Goal: Use online tool/utility: Utilize a website feature to perform a specific function

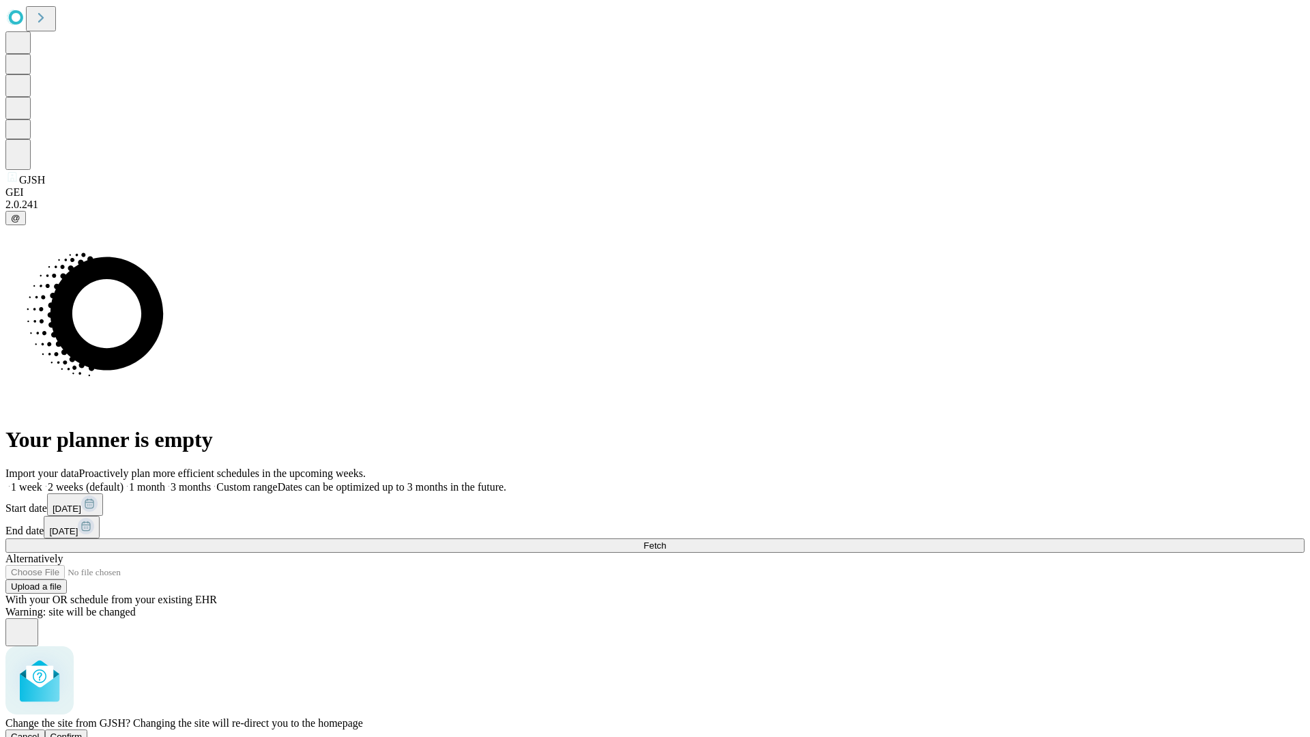
click at [83, 732] on span "Confirm" at bounding box center [66, 737] width 32 height 10
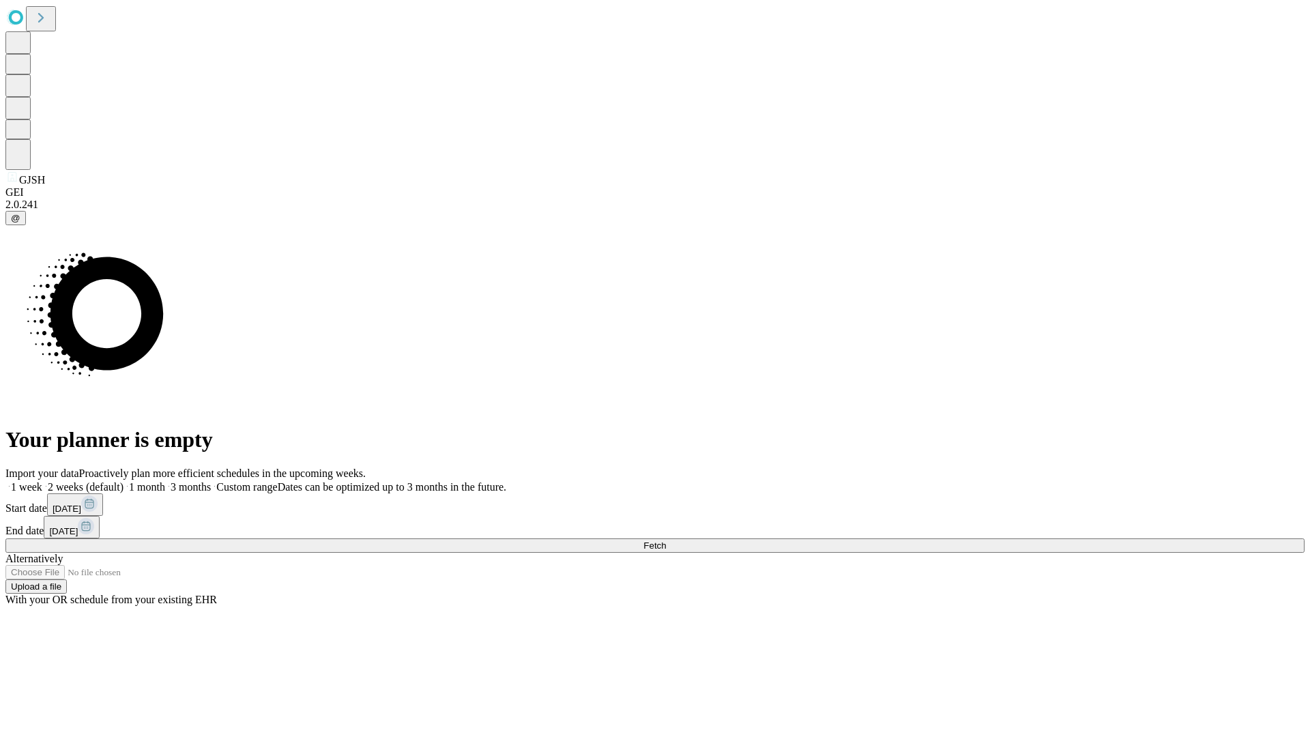
click at [165, 481] on label "1 month" at bounding box center [145, 487] width 42 height 12
click at [666, 540] on span "Fetch" at bounding box center [654, 545] width 23 height 10
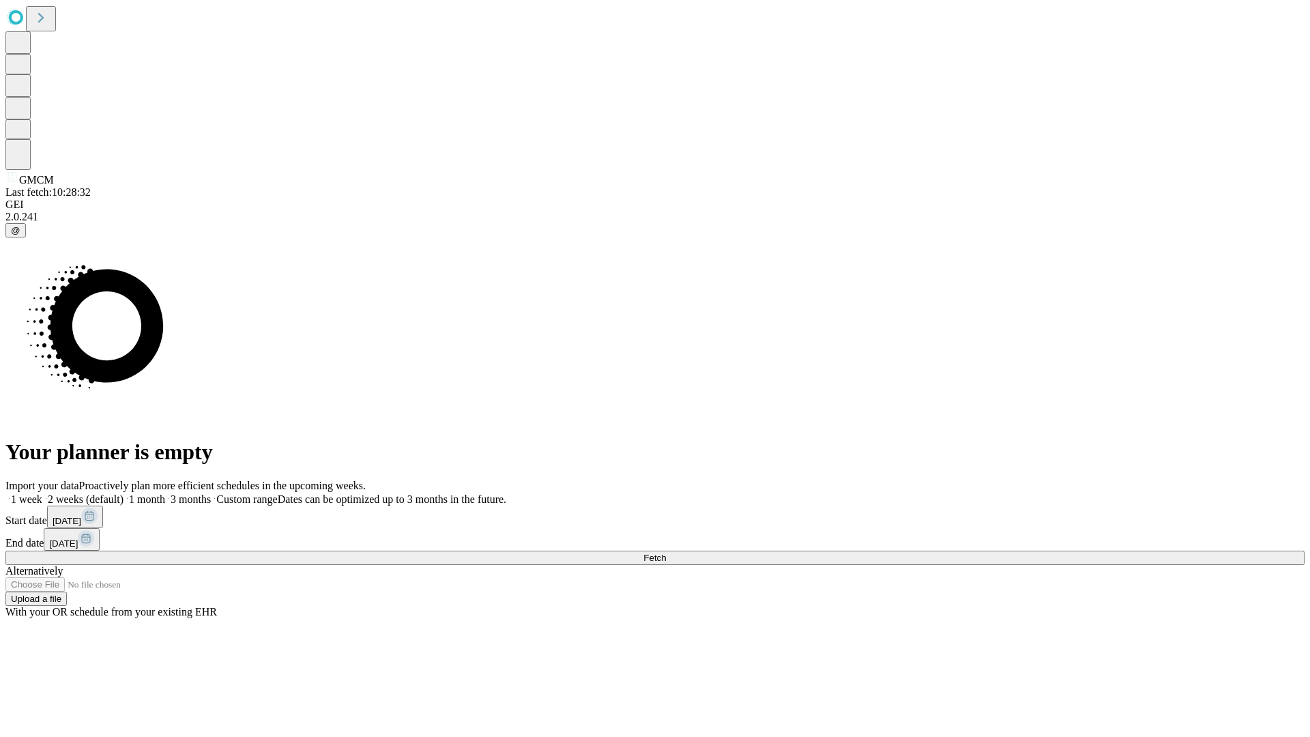
click at [666, 553] on span "Fetch" at bounding box center [654, 558] width 23 height 10
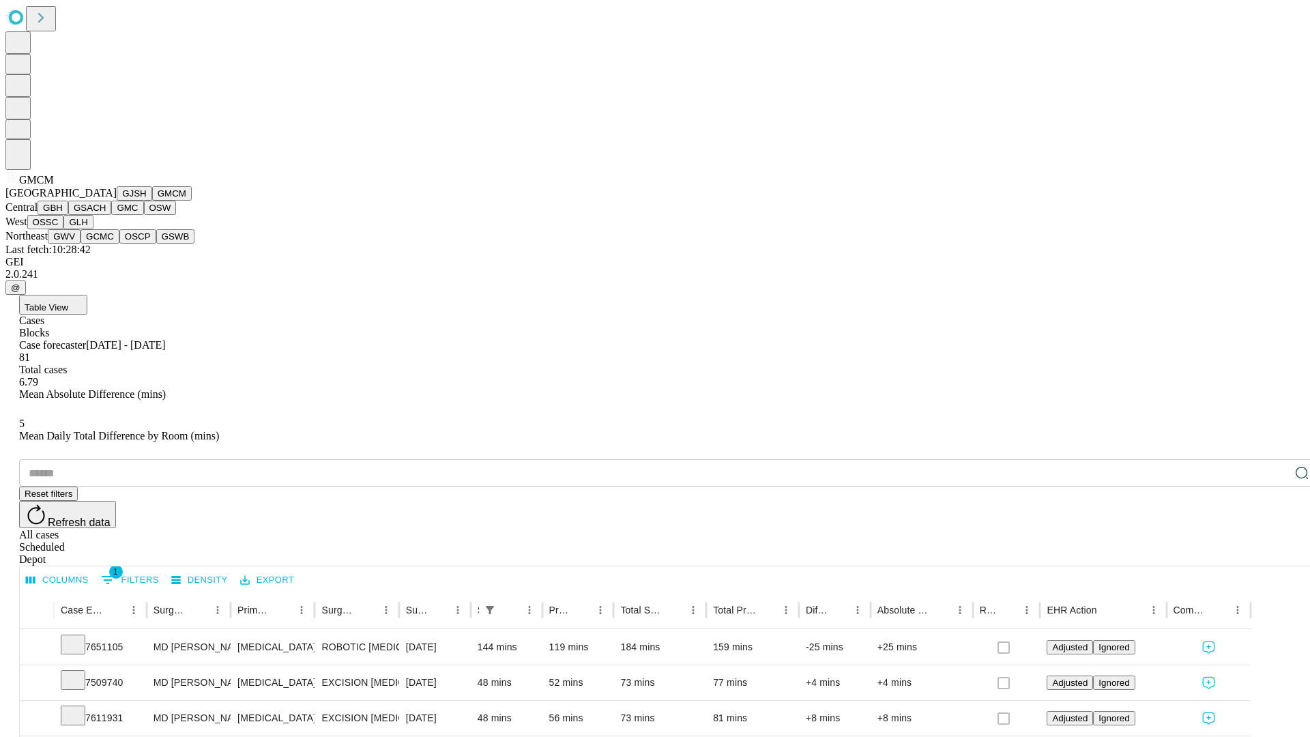
click at [68, 215] on button "GBH" at bounding box center [53, 208] width 31 height 14
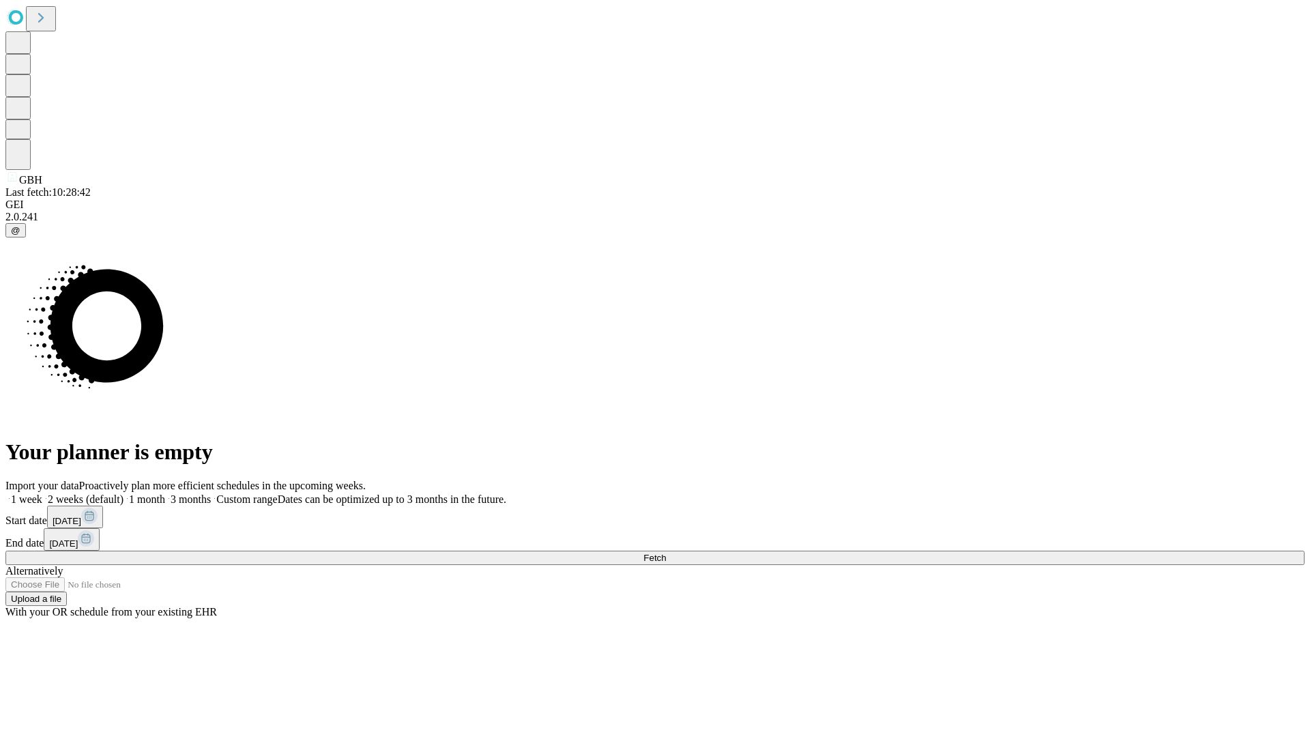
click at [165, 493] on label "1 month" at bounding box center [145, 499] width 42 height 12
click at [666, 553] on span "Fetch" at bounding box center [654, 558] width 23 height 10
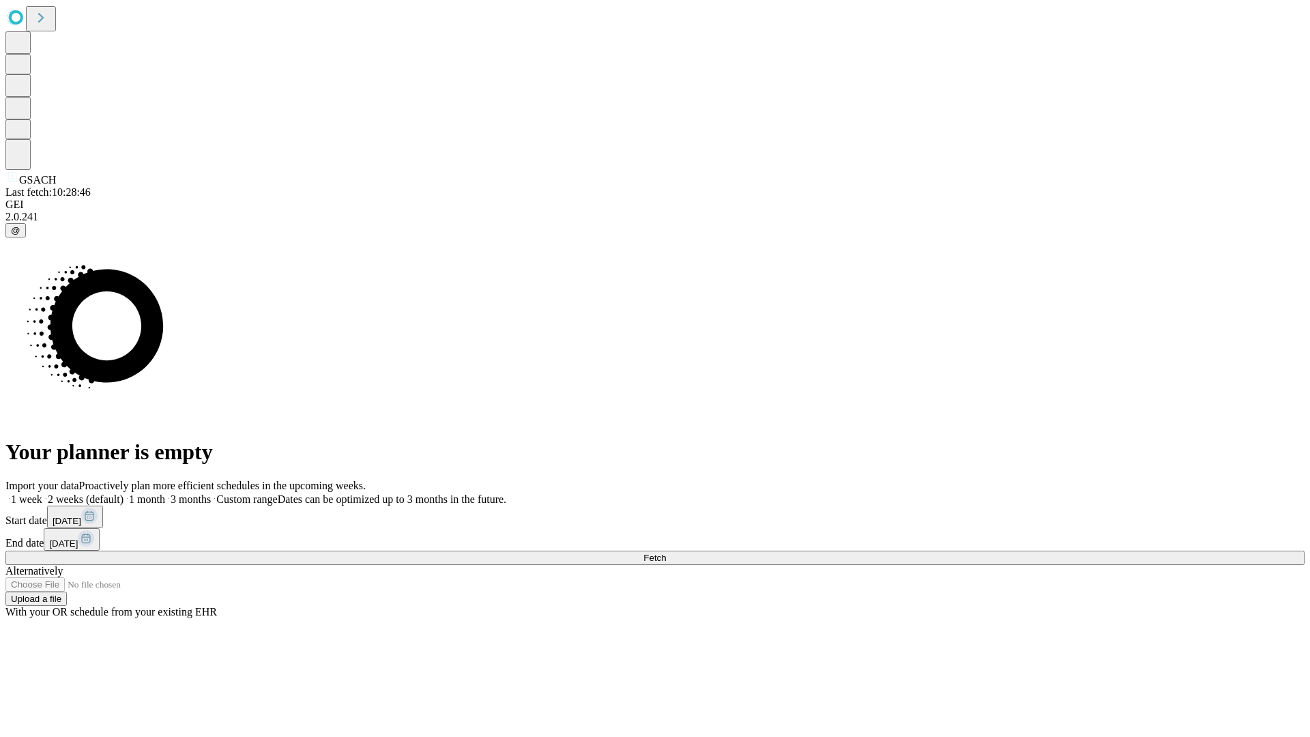
click at [165, 493] on label "1 month" at bounding box center [145, 499] width 42 height 12
click at [666, 553] on span "Fetch" at bounding box center [654, 558] width 23 height 10
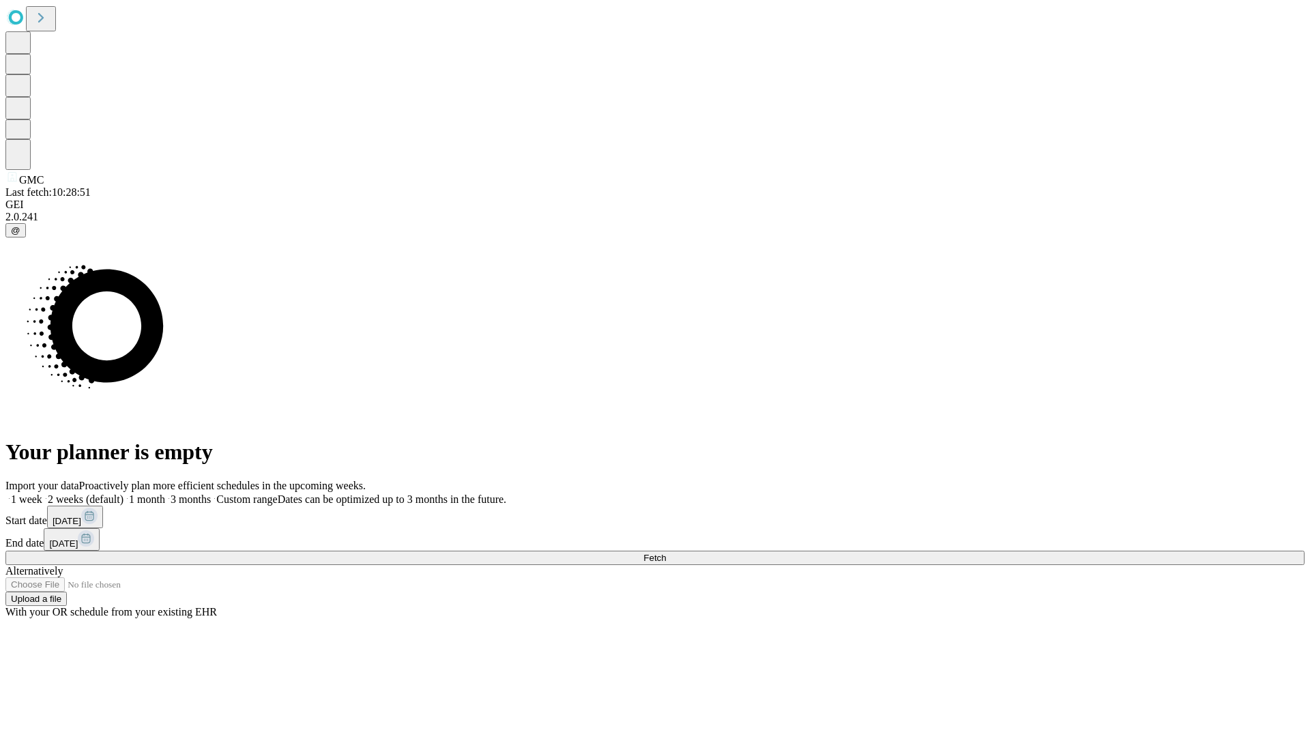
click at [165, 493] on label "1 month" at bounding box center [145, 499] width 42 height 12
click at [666, 553] on span "Fetch" at bounding box center [654, 558] width 23 height 10
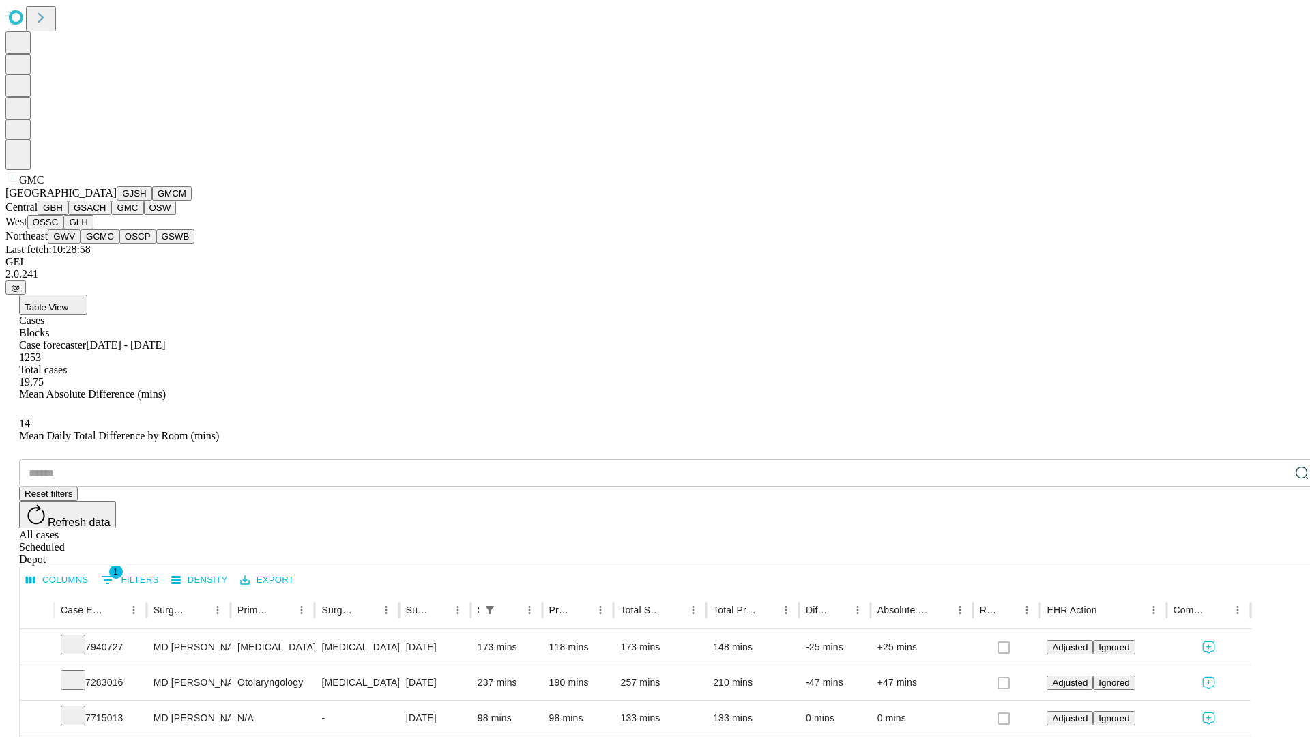
click at [144, 215] on button "OSW" at bounding box center [160, 208] width 33 height 14
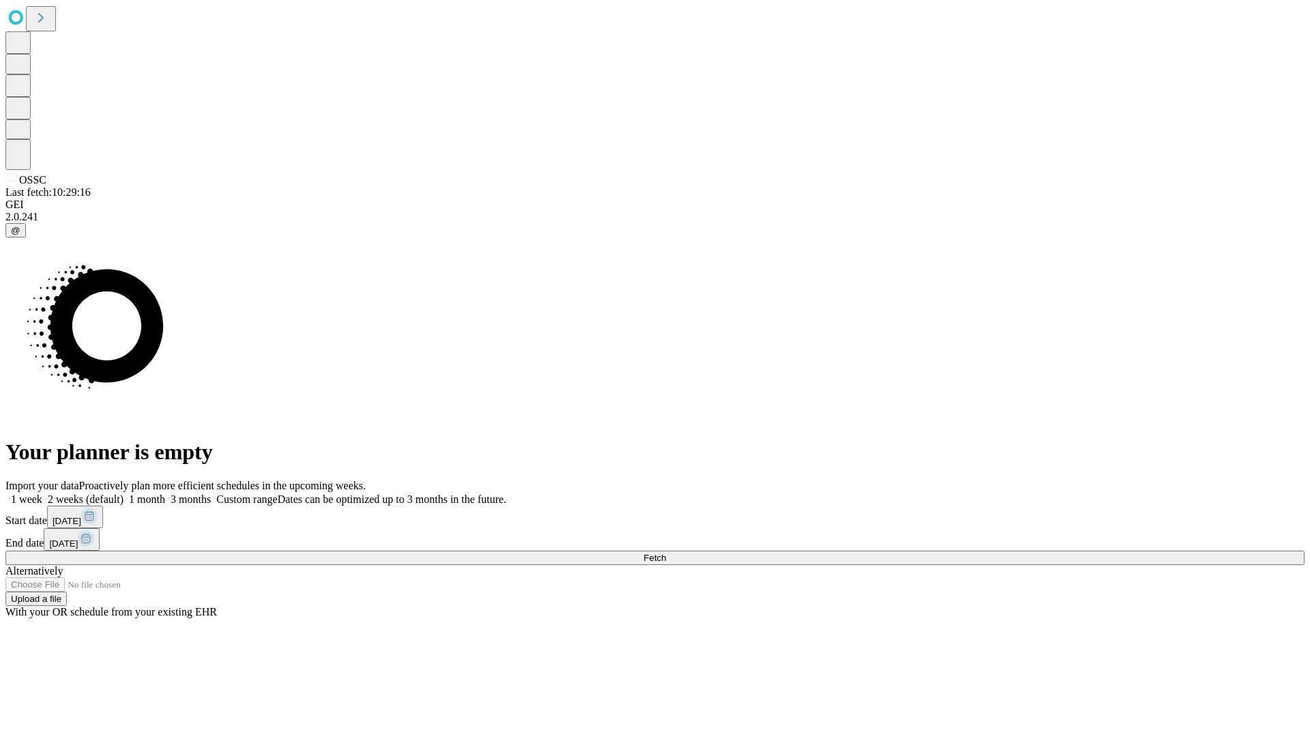
click at [165, 493] on label "1 month" at bounding box center [145, 499] width 42 height 12
click at [666, 553] on span "Fetch" at bounding box center [654, 558] width 23 height 10
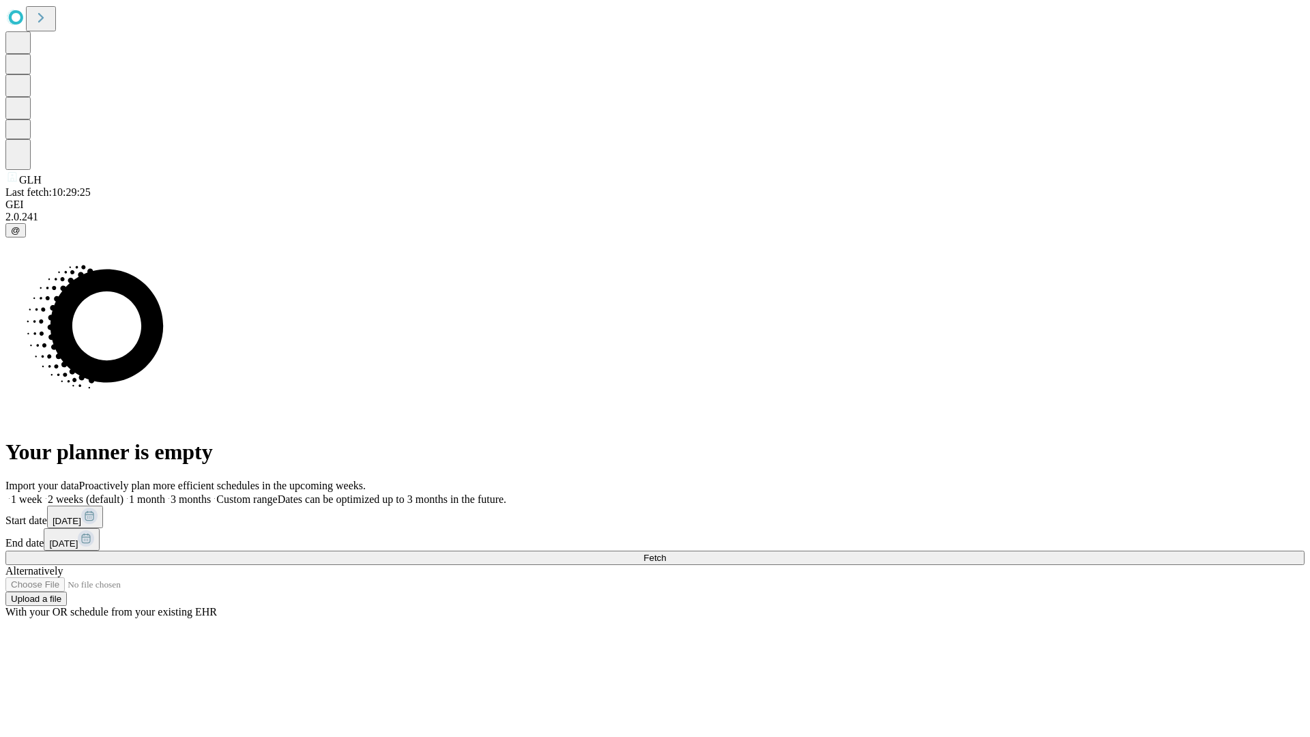
click at [165, 493] on label "1 month" at bounding box center [145, 499] width 42 height 12
click at [666, 553] on span "Fetch" at bounding box center [654, 558] width 23 height 10
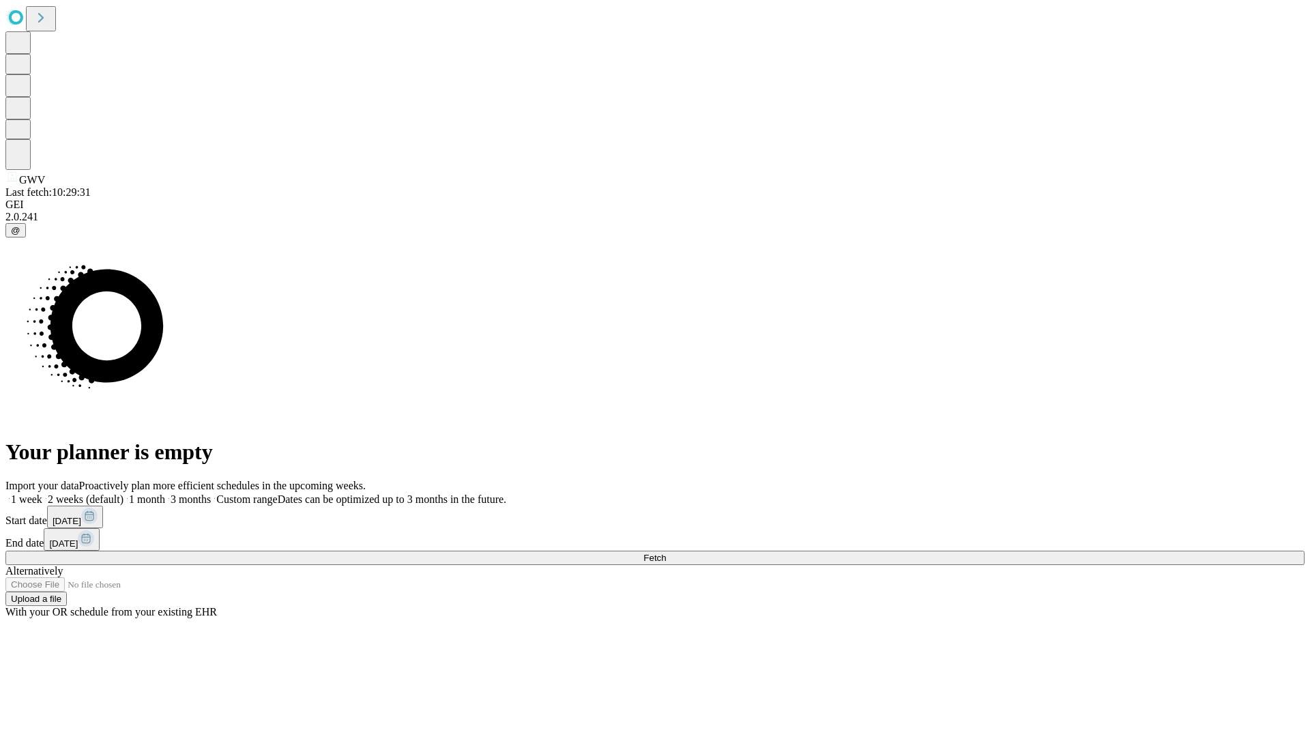
click at [165, 493] on label "1 month" at bounding box center [145, 499] width 42 height 12
click at [666, 553] on span "Fetch" at bounding box center [654, 558] width 23 height 10
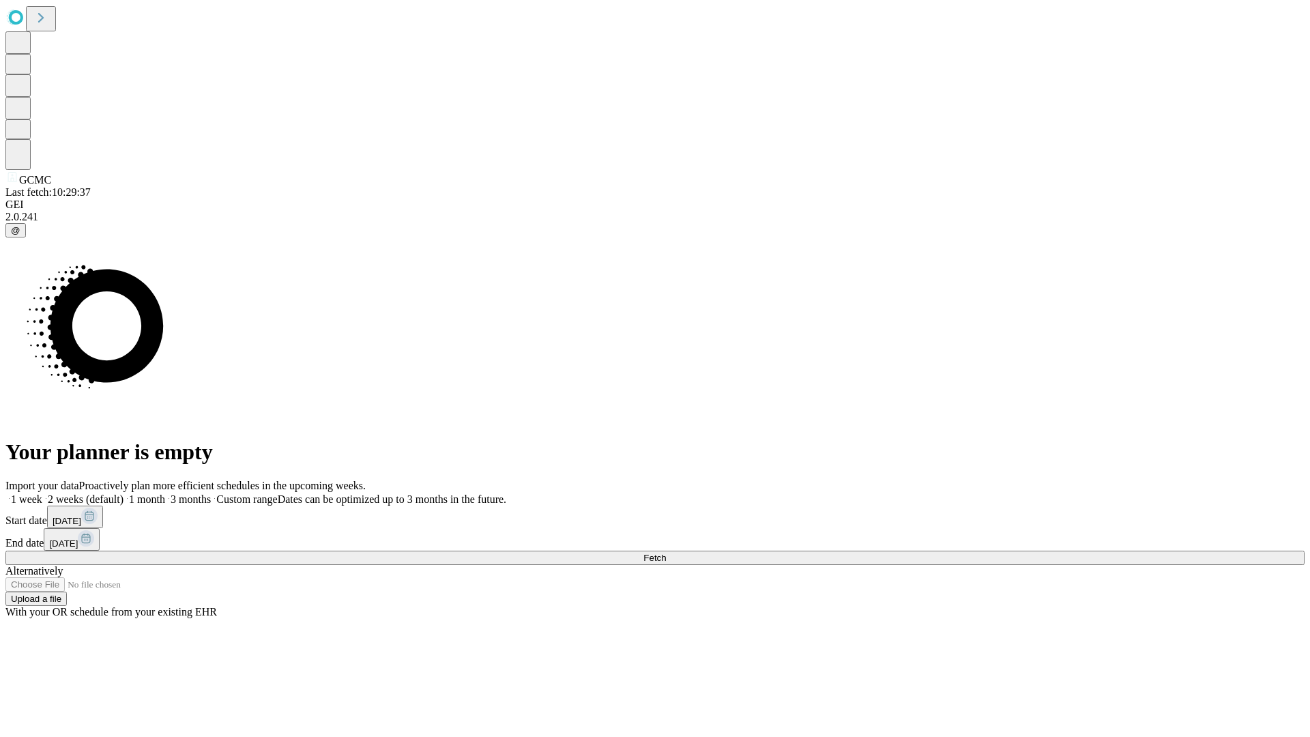
click at [666, 553] on span "Fetch" at bounding box center [654, 558] width 23 height 10
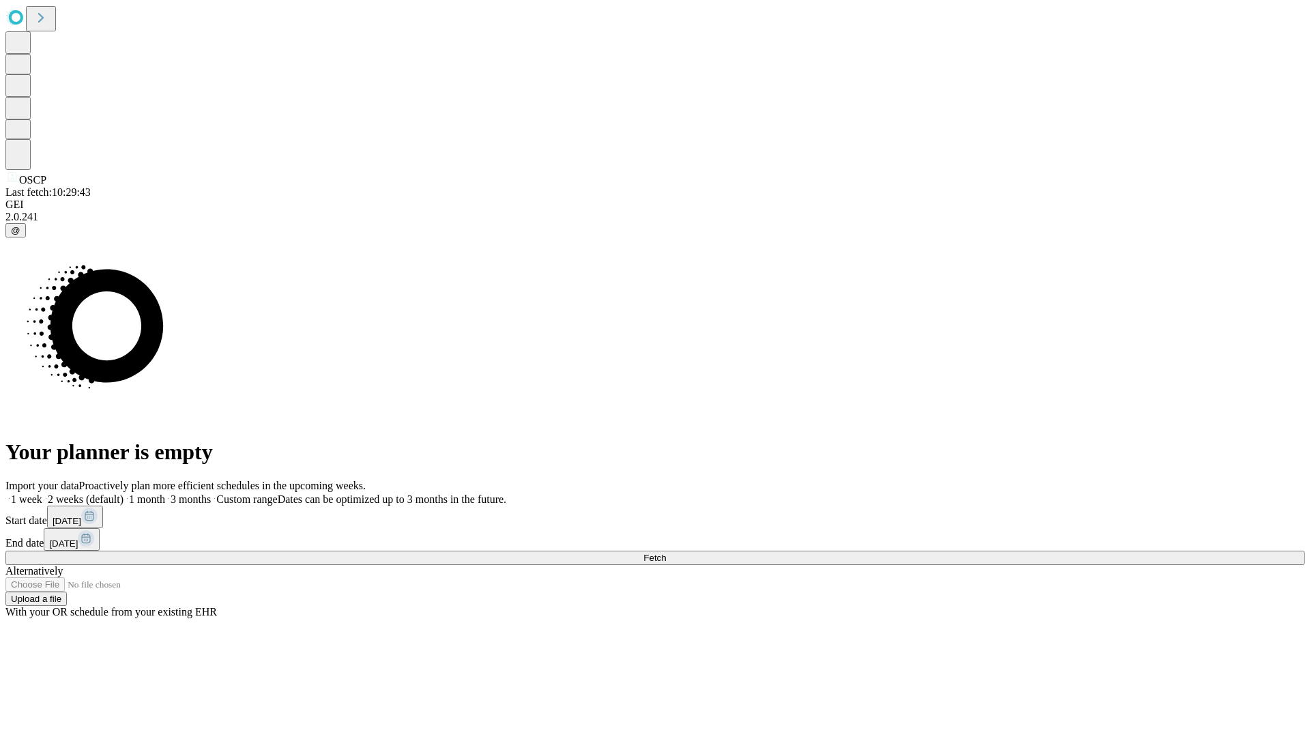
click at [165, 493] on label "1 month" at bounding box center [145, 499] width 42 height 12
click at [666, 553] on span "Fetch" at bounding box center [654, 558] width 23 height 10
